Goal: Task Accomplishment & Management: Use online tool/utility

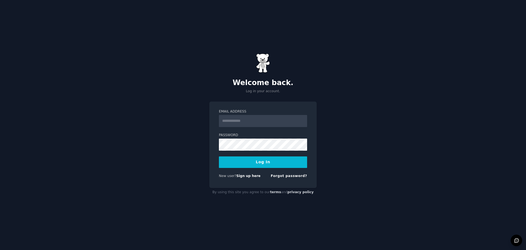
click at [241, 120] on input "Email Address" at bounding box center [263, 121] width 88 height 12
type input "**********"
click at [219, 156] on button "Log In" at bounding box center [263, 162] width 88 height 12
